Goal: Check status: Check status

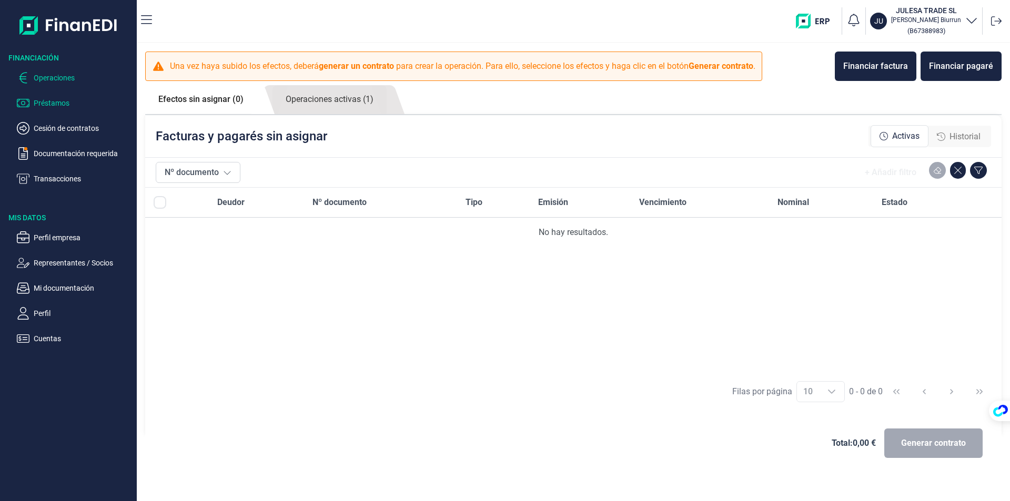
click at [45, 103] on p "Préstamos" at bounding box center [83, 103] width 99 height 13
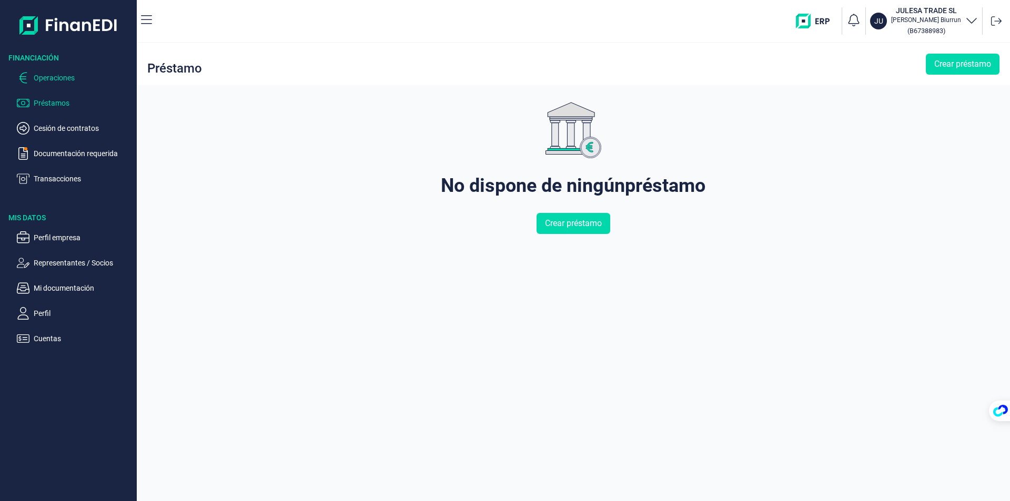
click at [57, 77] on p "Operaciones" at bounding box center [83, 78] width 99 height 13
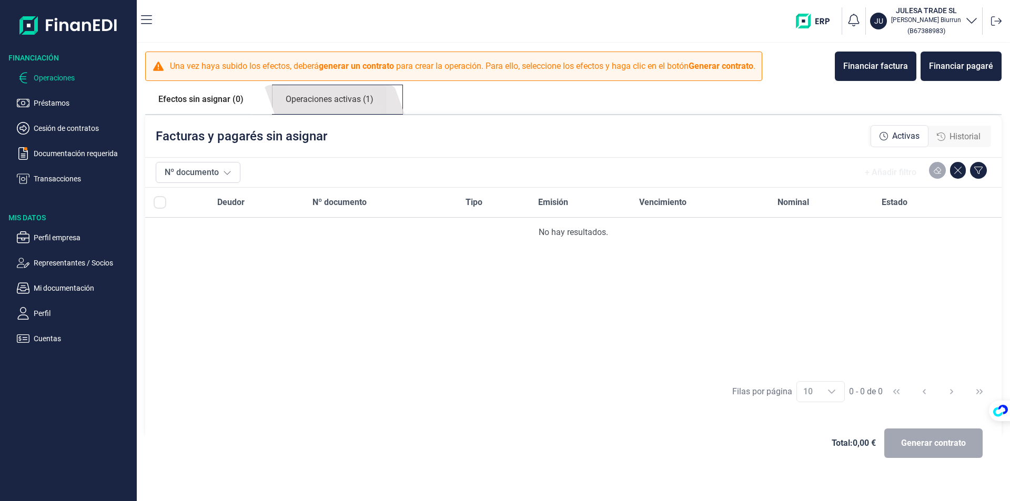
click at [344, 99] on link "Operaciones activas (1)" at bounding box center [329, 99] width 114 height 29
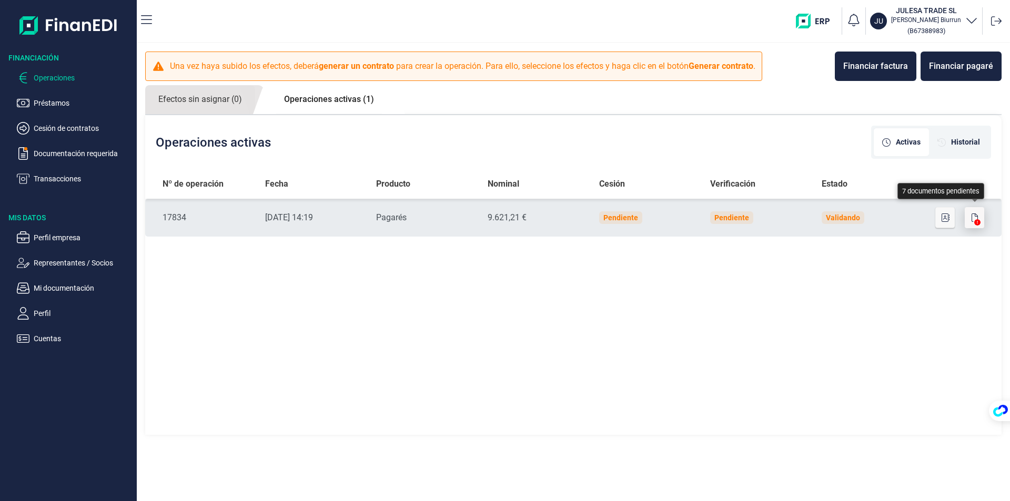
click at [972, 218] on icon "button" at bounding box center [974, 218] width 6 height 8
